Goal: Obtain resource: Obtain resource

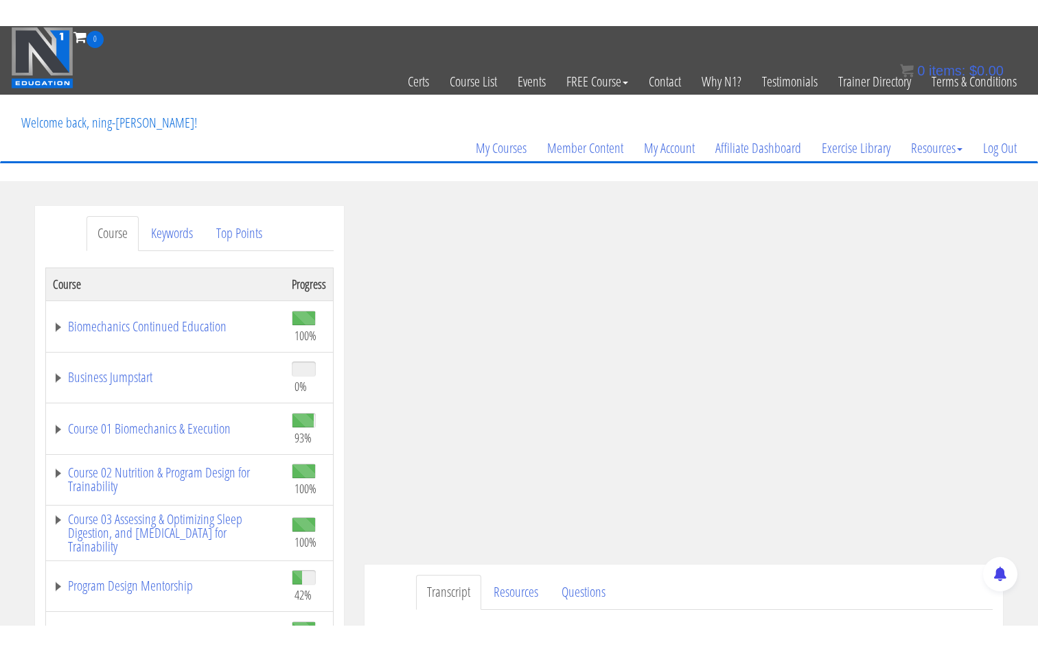
scroll to position [80, 0]
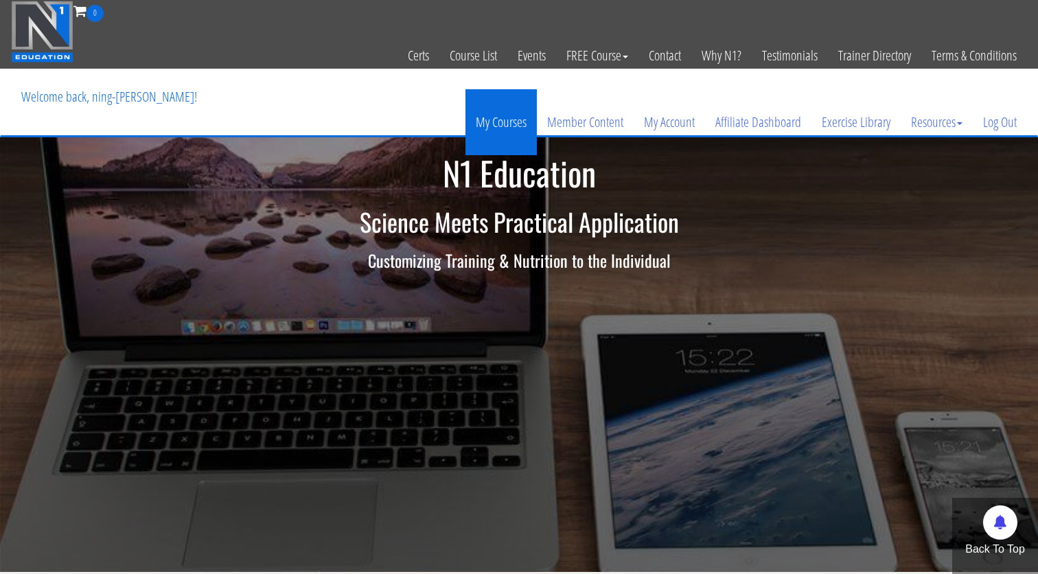
click at [493, 125] on link "My Courses" at bounding box center [500, 122] width 71 height 66
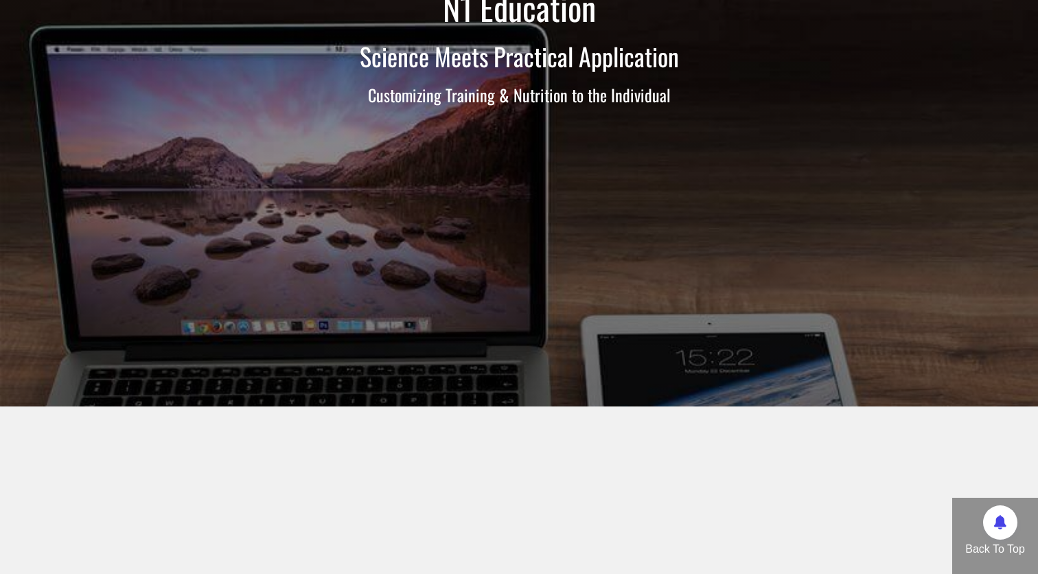
scroll to position [95, 0]
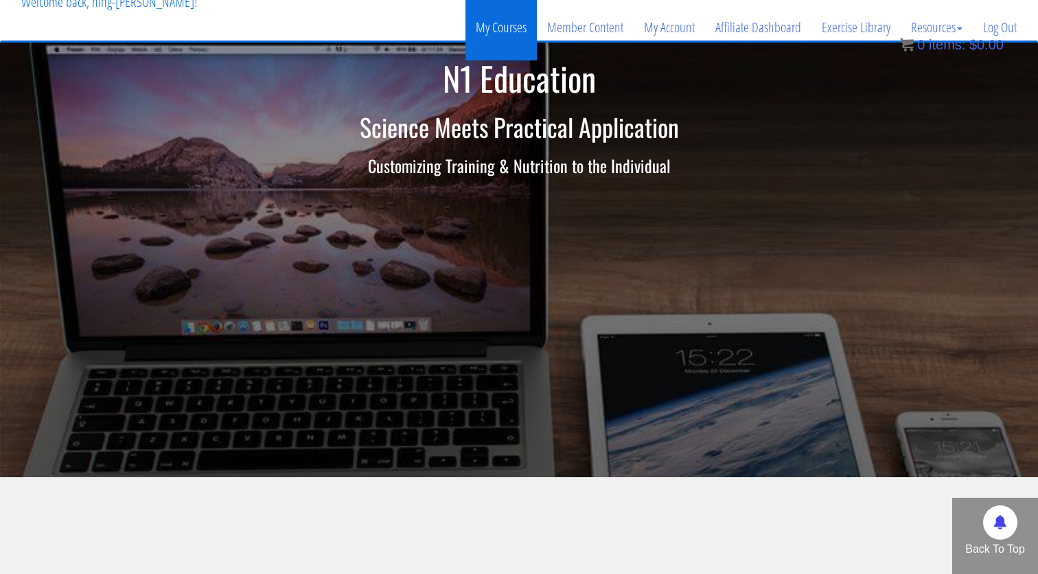
click at [530, 24] on link "My Courses" at bounding box center [500, 28] width 71 height 66
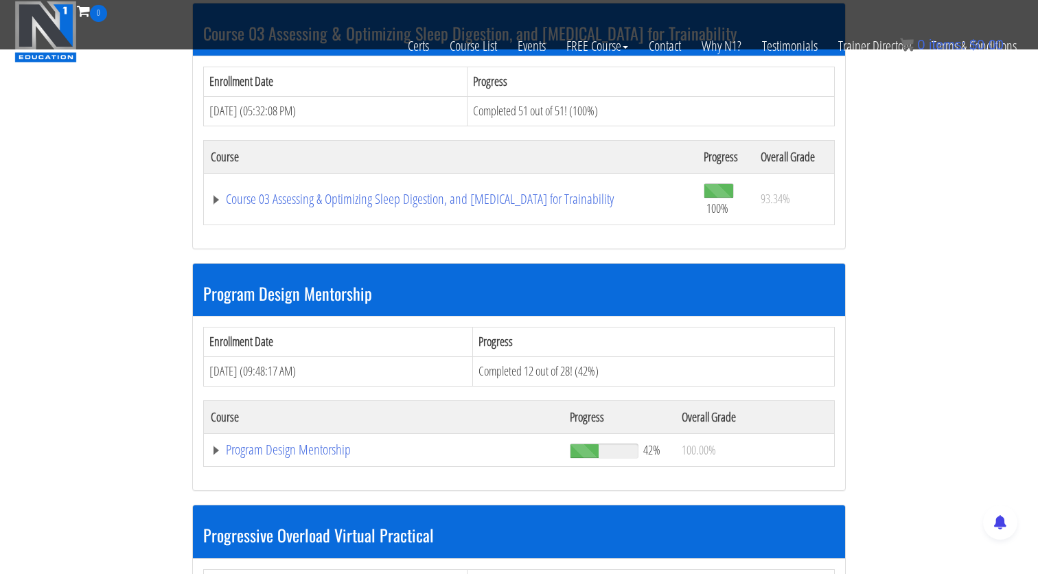
scroll to position [1209, 0]
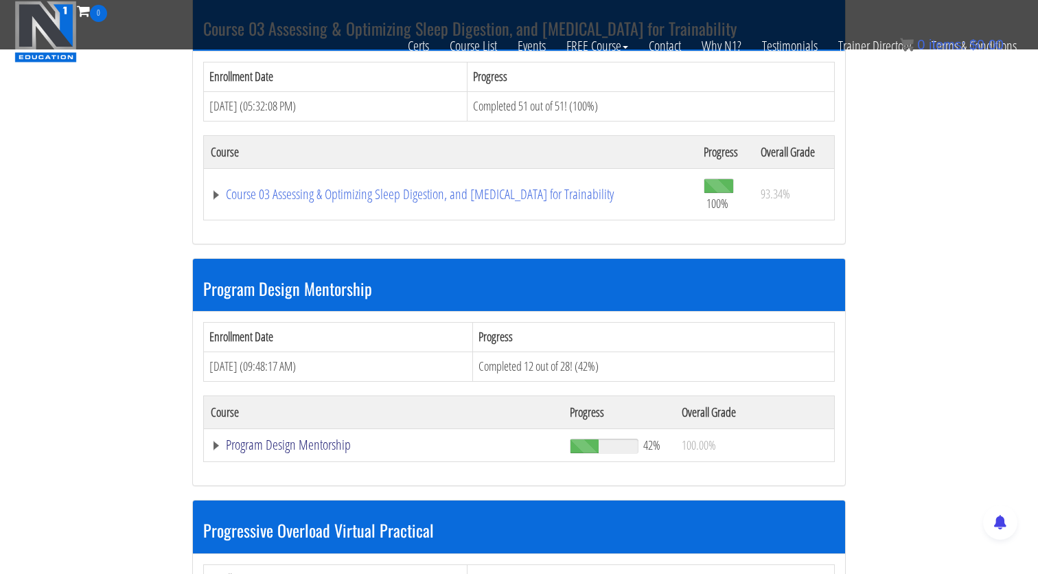
click at [320, 438] on link "Program Design Mentorship" at bounding box center [383, 445] width 345 height 14
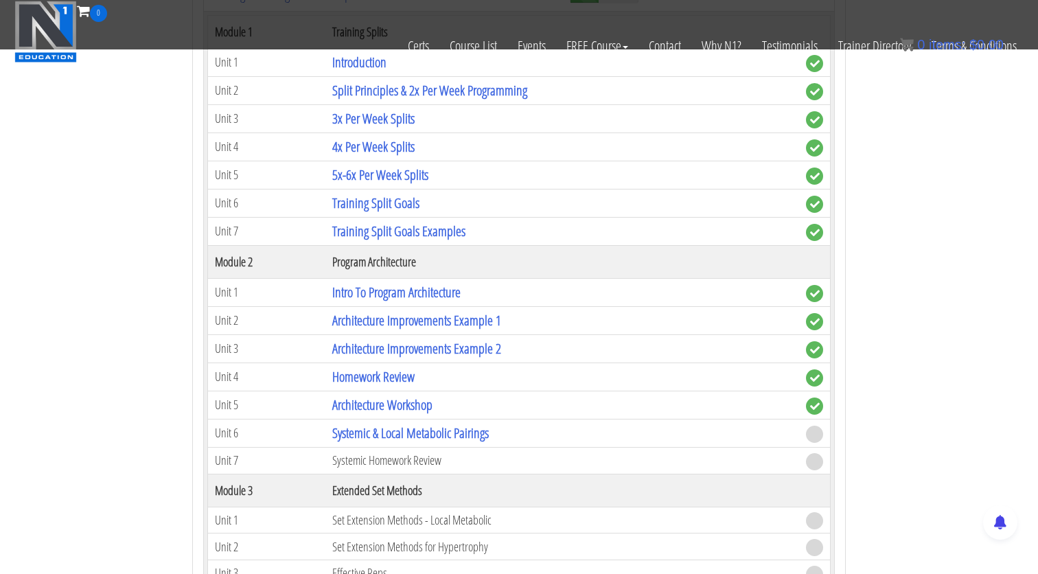
scroll to position [1664, 0]
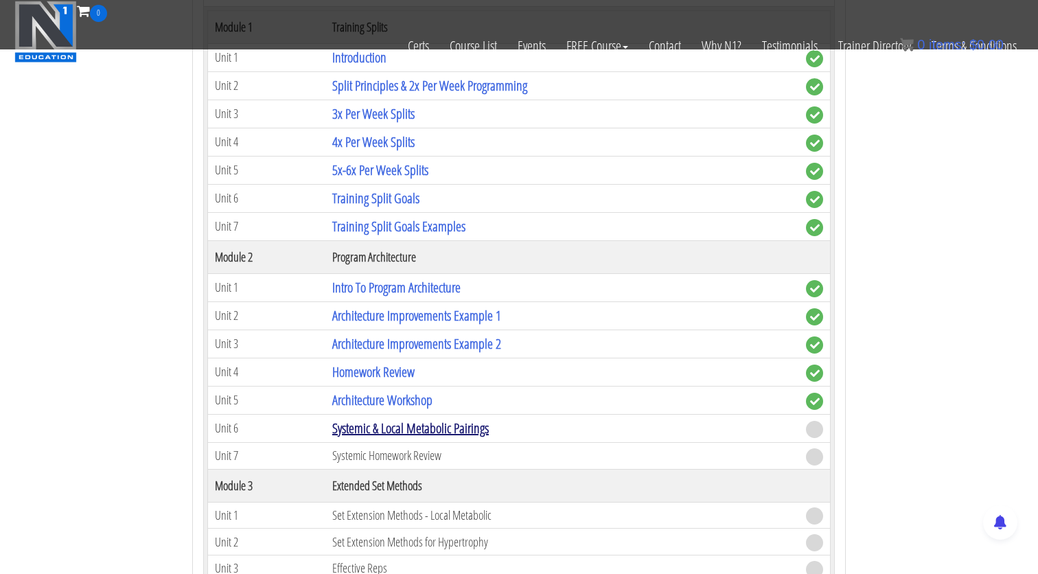
click at [404, 425] on link "Systemic & Local Metabolic Pairings" at bounding box center [410, 428] width 156 height 19
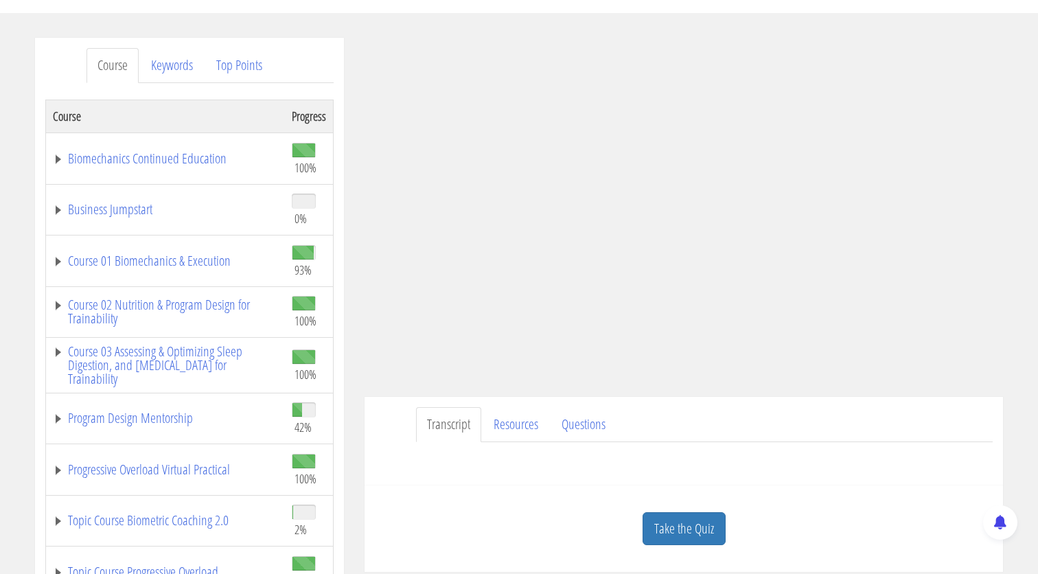
scroll to position [170, 0]
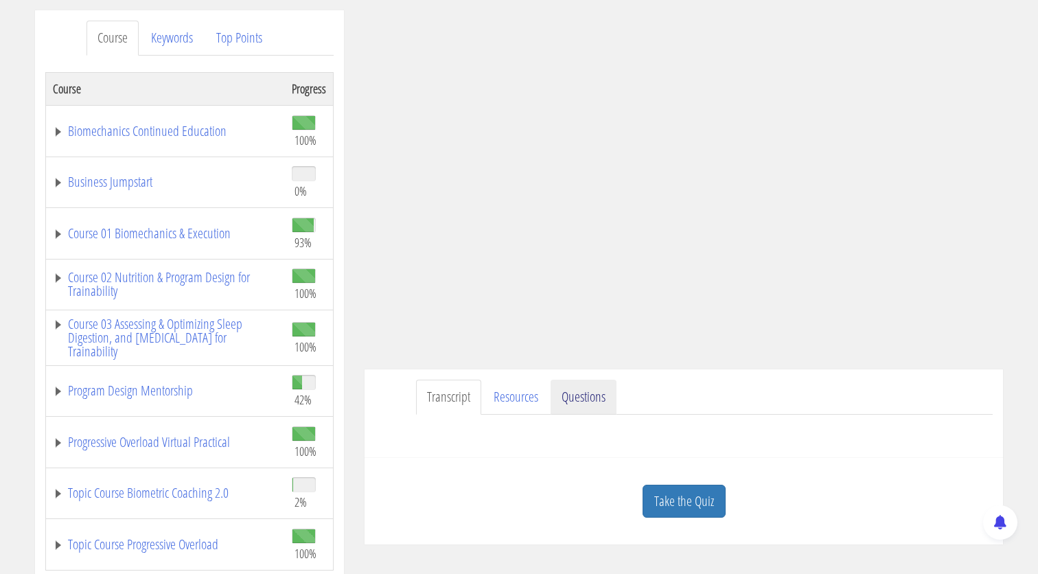
click at [562, 386] on link "Questions" at bounding box center [583, 397] width 66 height 35
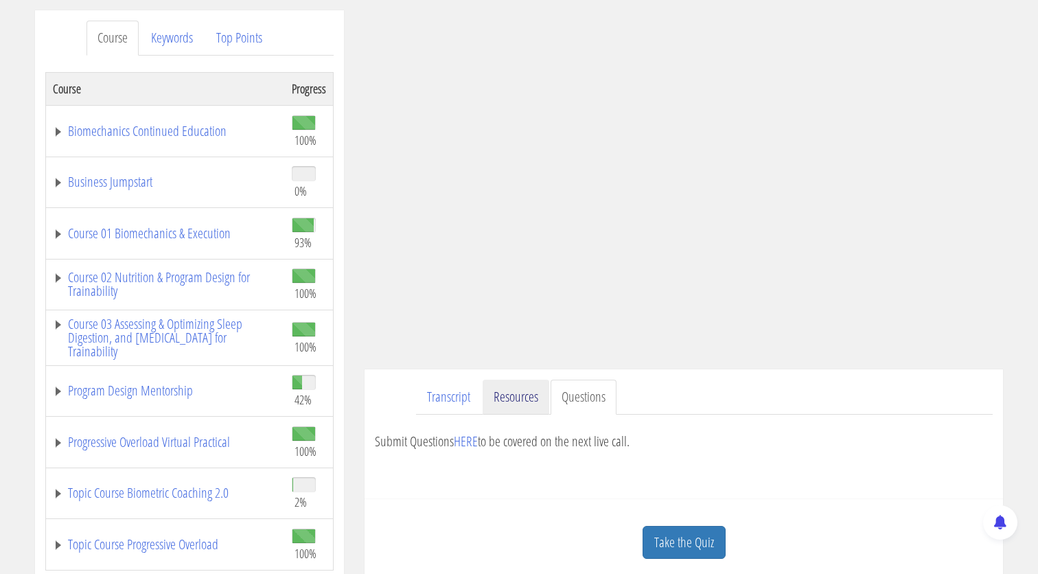
click at [504, 391] on link "Resources" at bounding box center [515, 397] width 67 height 35
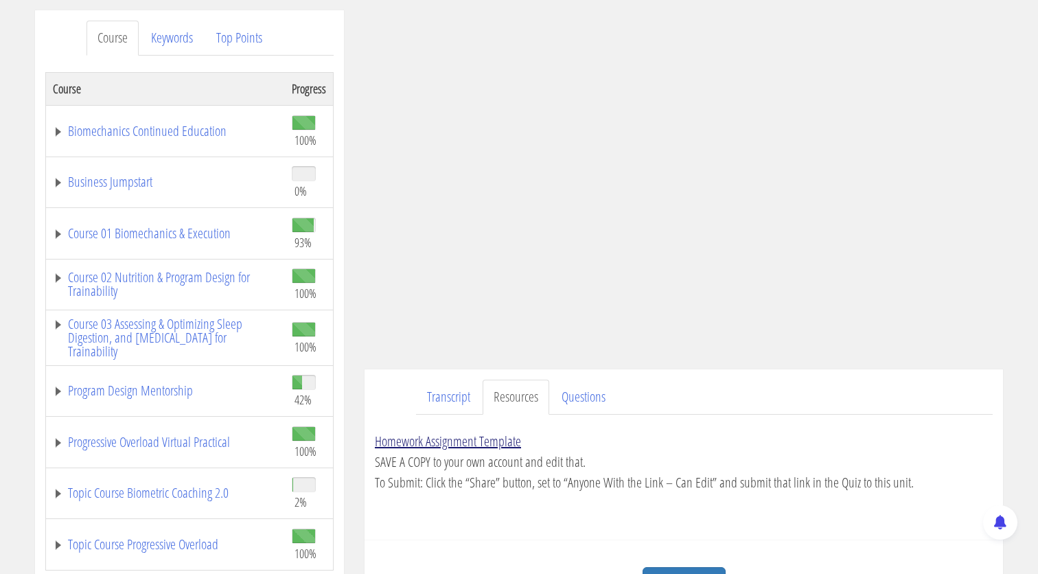
click at [485, 442] on link "Homework Assignment Template" at bounding box center [448, 441] width 146 height 19
